Goal: Transaction & Acquisition: Purchase product/service

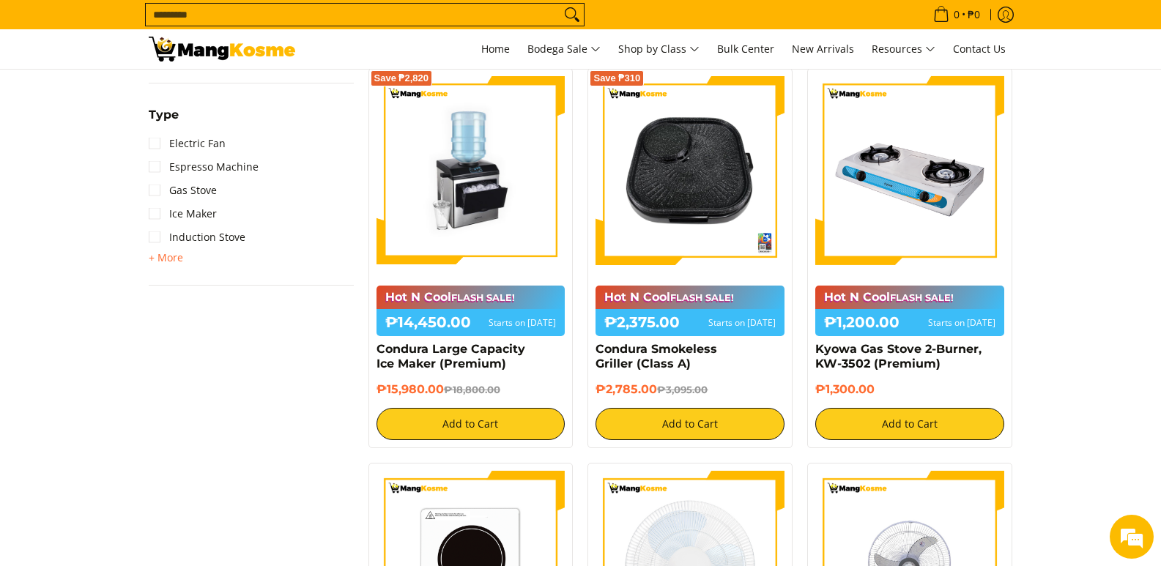
scroll to position [586, 0]
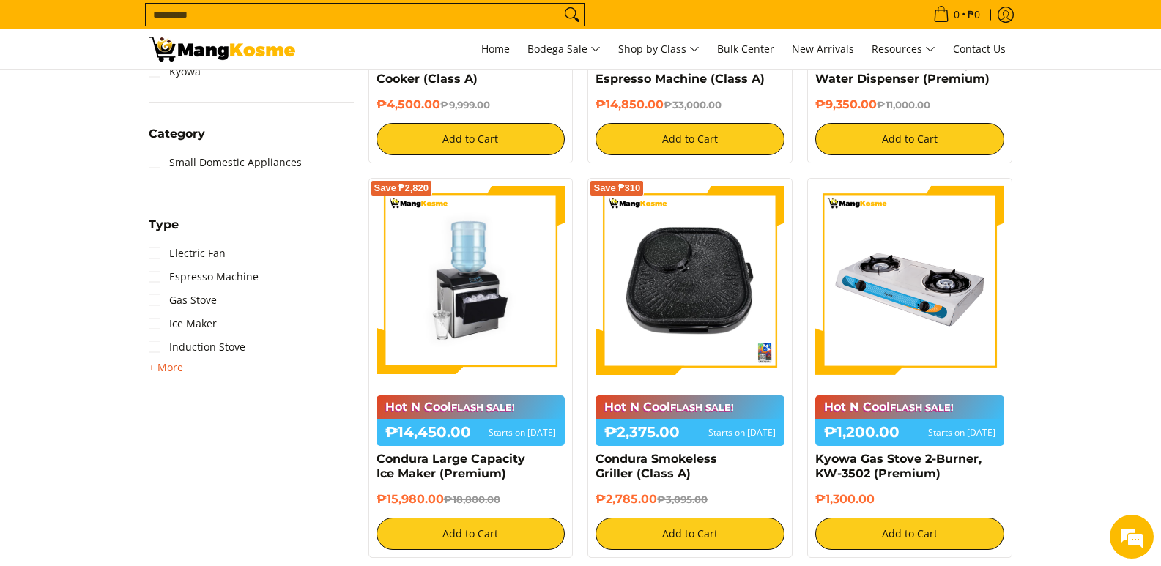
click at [167, 366] on span "+ More" at bounding box center [166, 368] width 34 height 12
click at [273, 16] on input "Search..." at bounding box center [353, 15] width 415 height 22
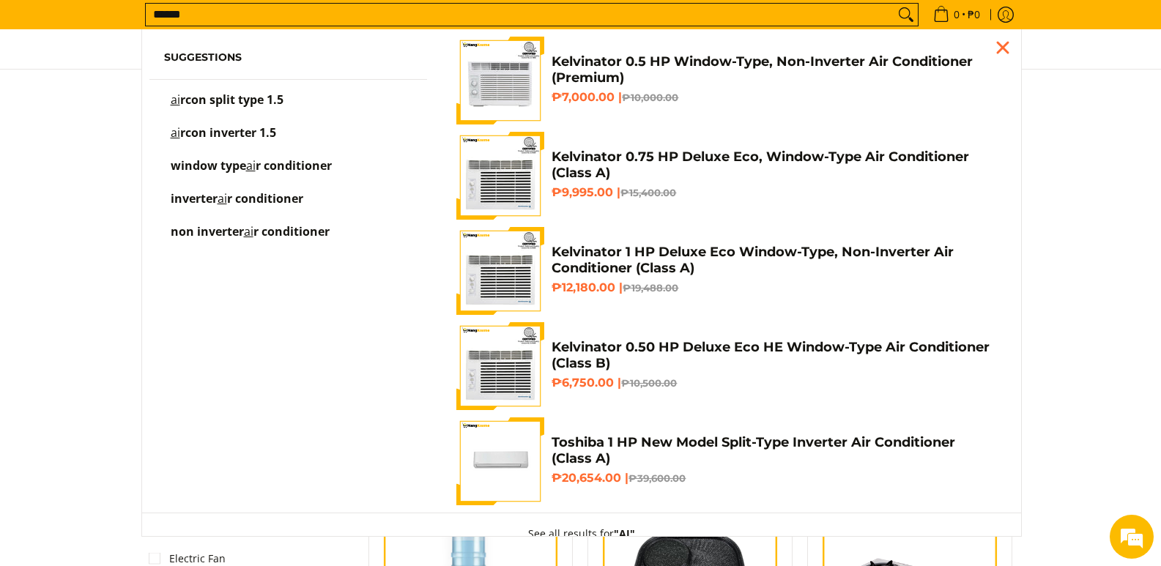
scroll to position [235, 0]
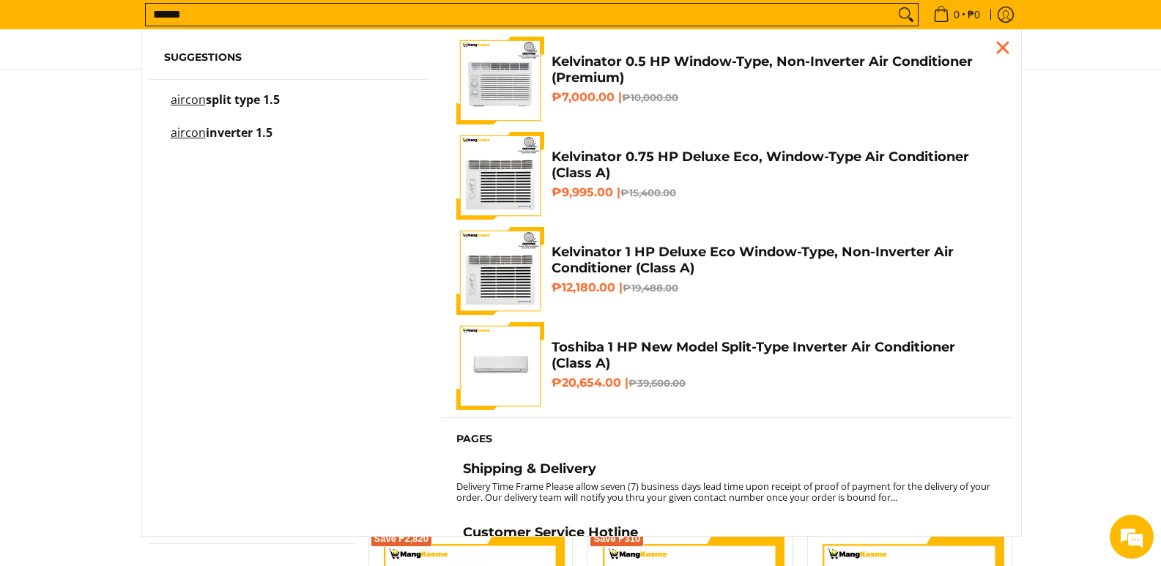
type input "******"
click at [325, 237] on ul "Suggestions aircon split type 1.5 aircon inverter 1.5 Kelvinator 0.5 HP Window-…" at bounding box center [581, 410] width 879 height 763
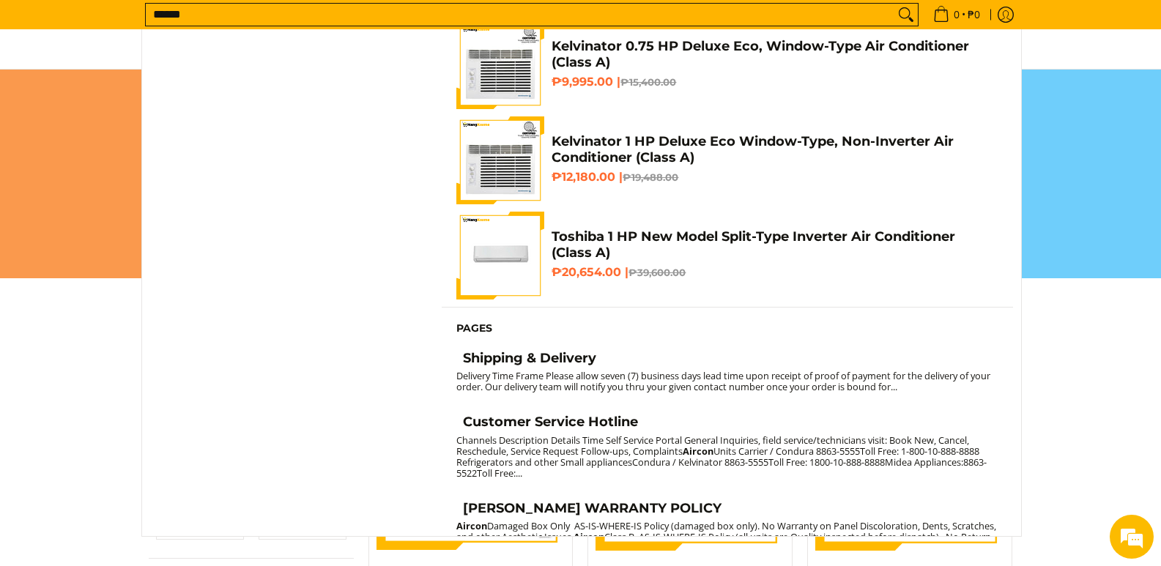
scroll to position [0, 0]
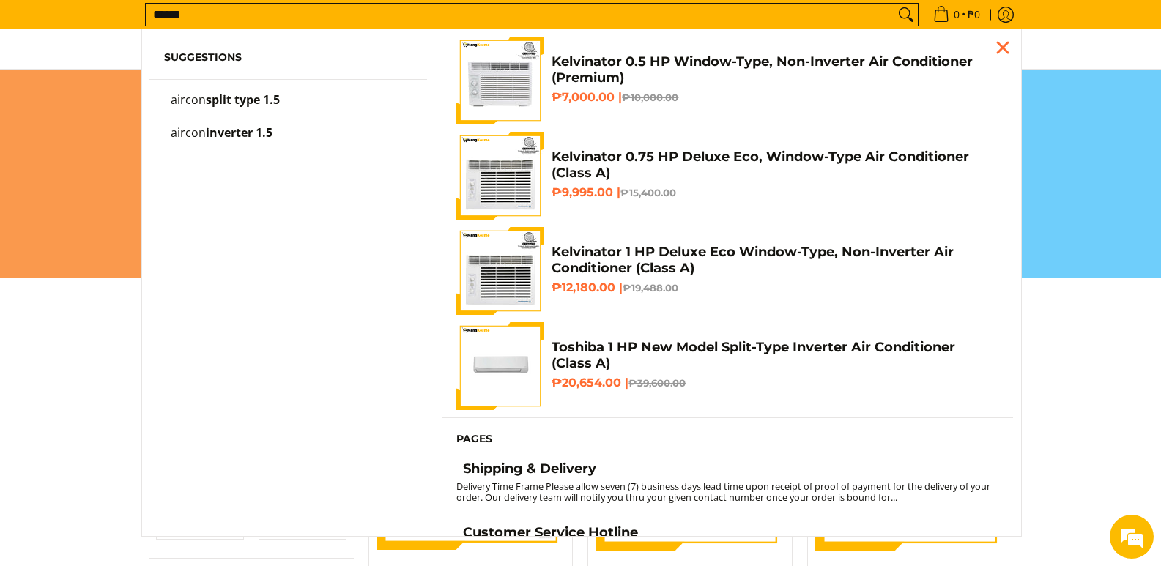
click at [201, 136] on mark "aircon" at bounding box center [188, 133] width 35 height 16
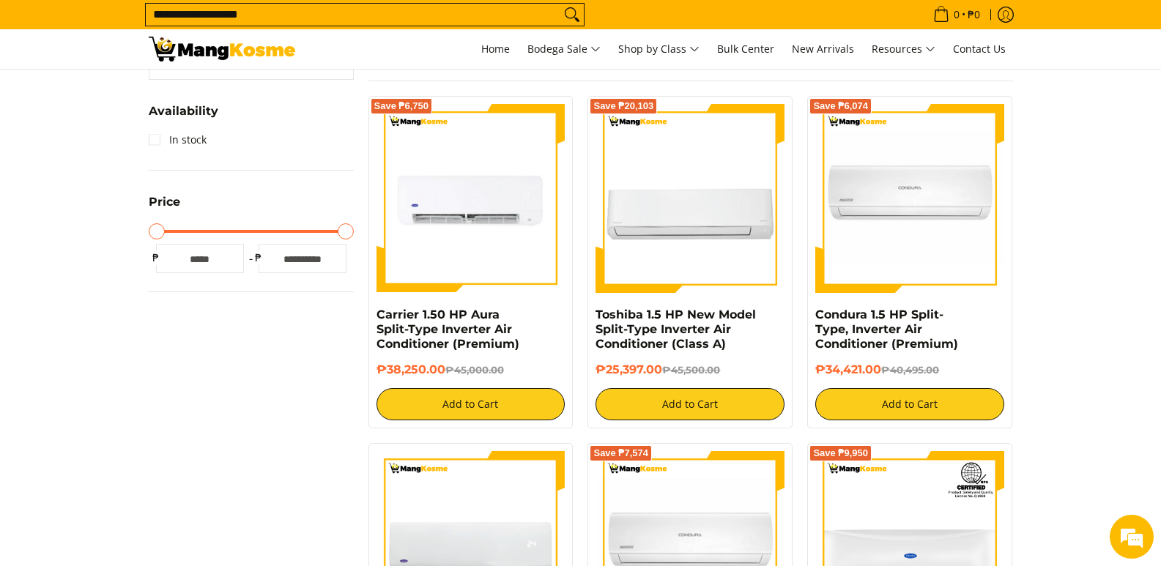
scroll to position [366, 0]
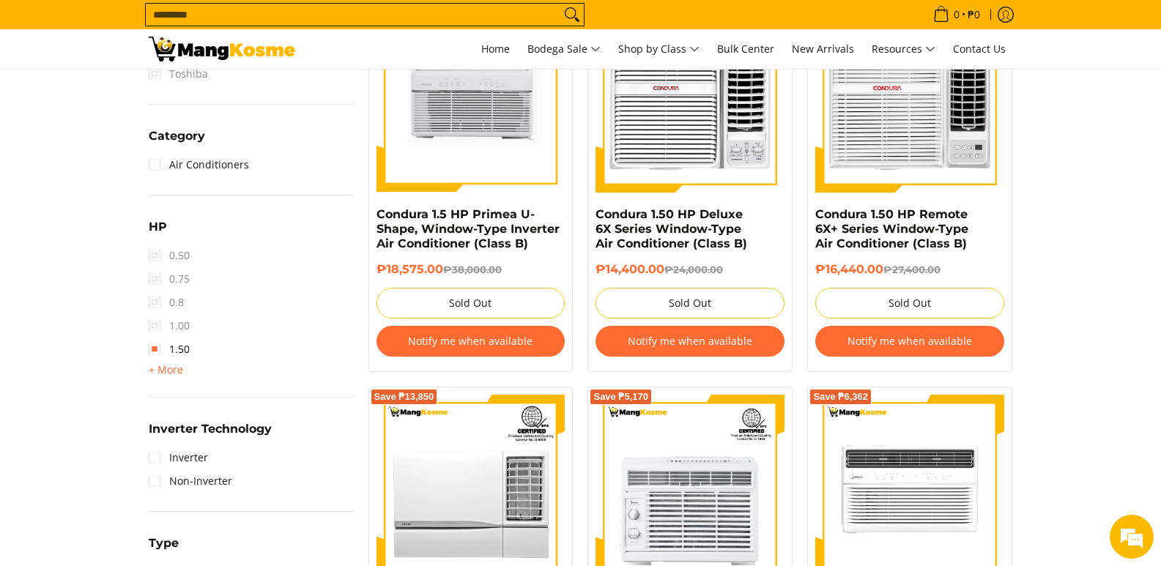
scroll to position [952, 0]
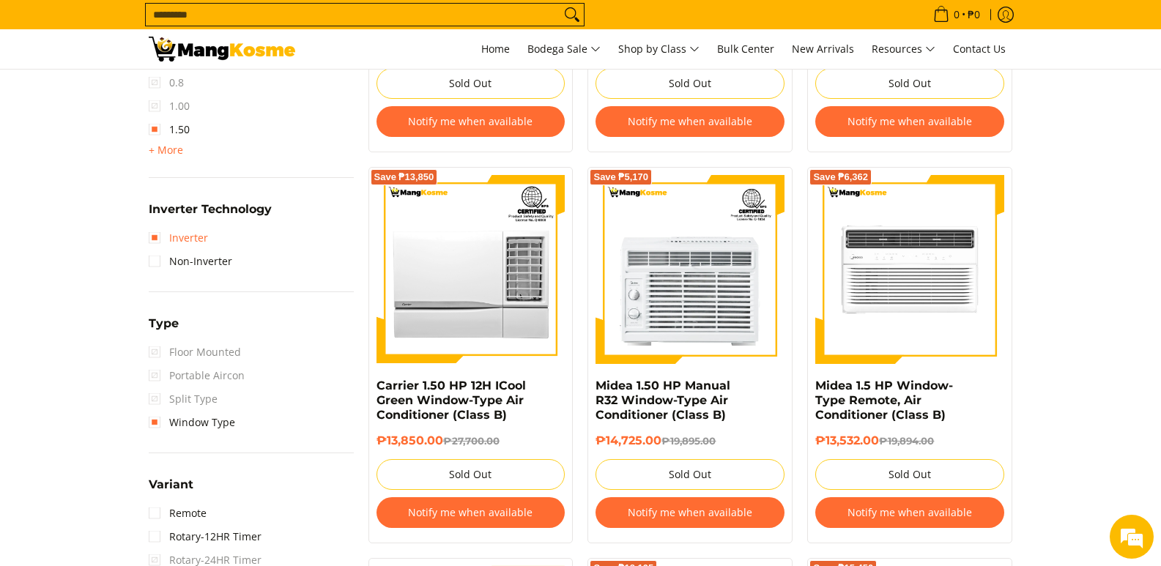
click at [153, 242] on link "Inverter" at bounding box center [178, 237] width 59 height 23
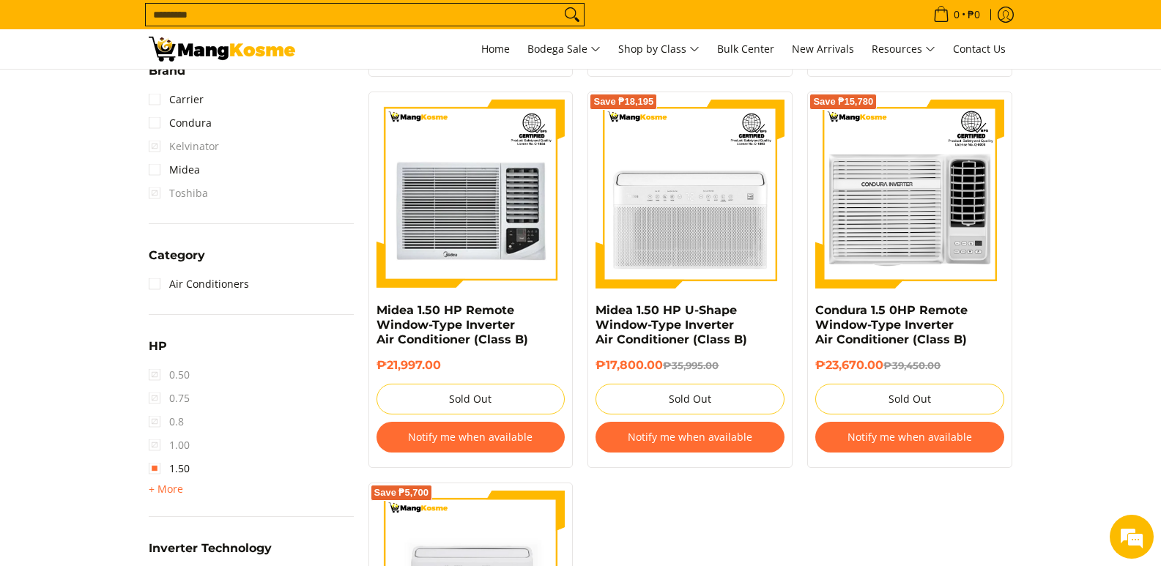
scroll to position [280, 0]
